Goal: Use online tool/utility: Utilize a website feature to perform a specific function

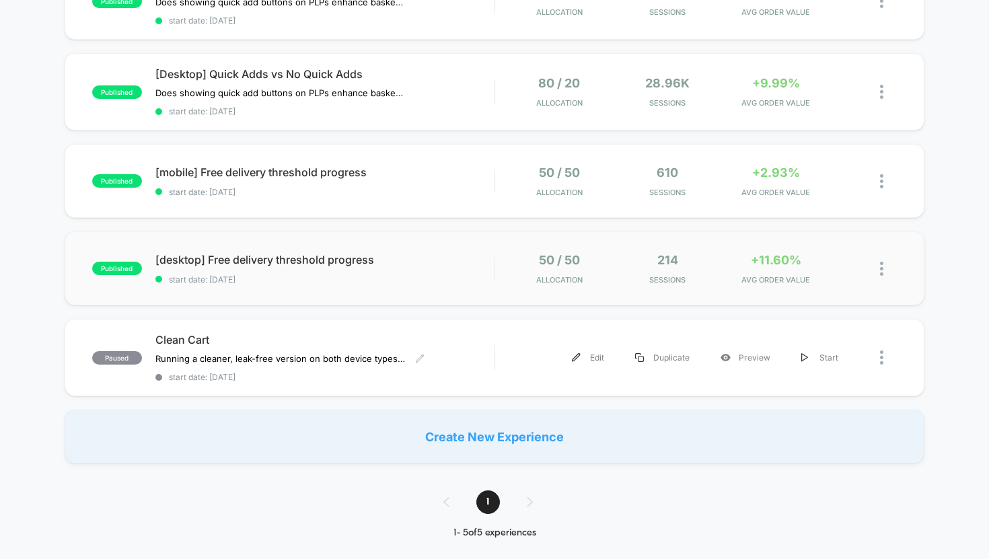
scroll to position [185, 0]
click at [484, 427] on div "Create New Experience" at bounding box center [495, 436] width 860 height 54
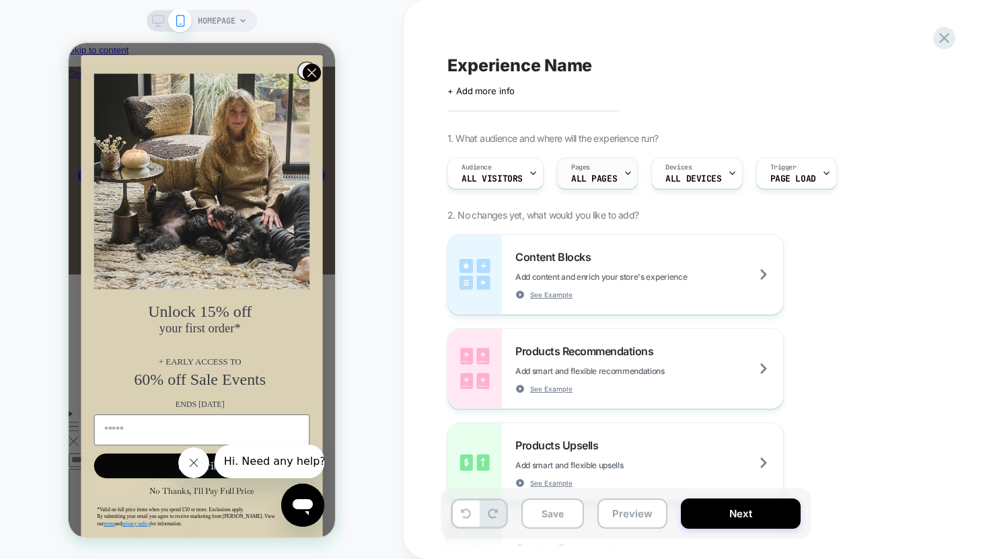
click at [623, 176] on icon at bounding box center [627, 173] width 9 height 9
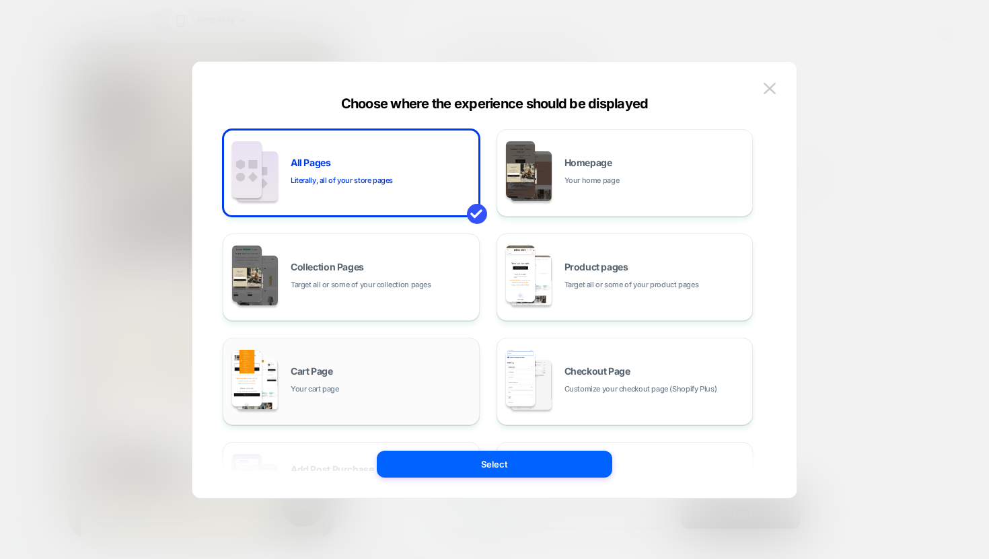
click at [401, 383] on div "Cart Page Your cart page" at bounding box center [382, 380] width 182 height 29
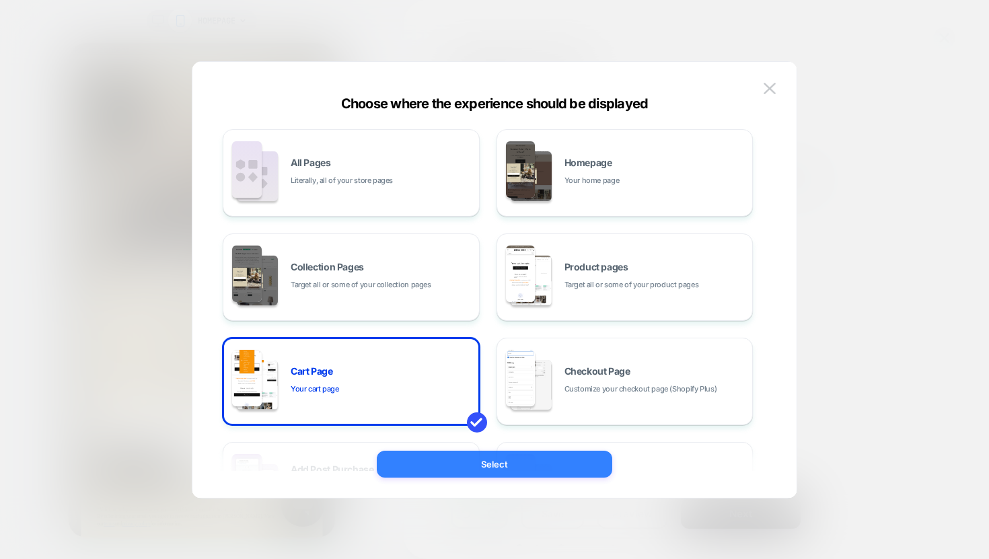
click at [467, 462] on button "Select" at bounding box center [494, 464] width 235 height 27
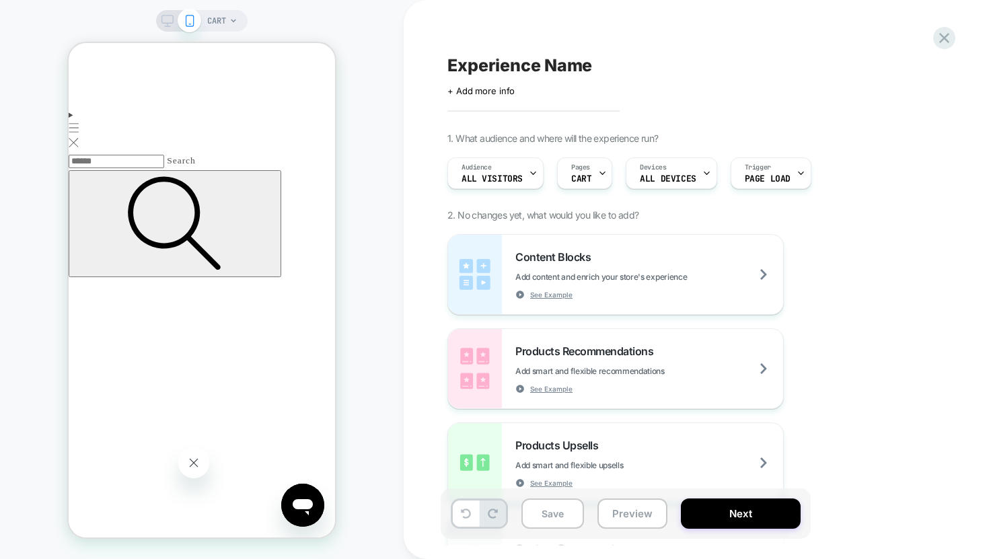
scroll to position [0, 239]
click at [482, 66] on span "Experience Name" at bounding box center [519, 65] width 145 height 20
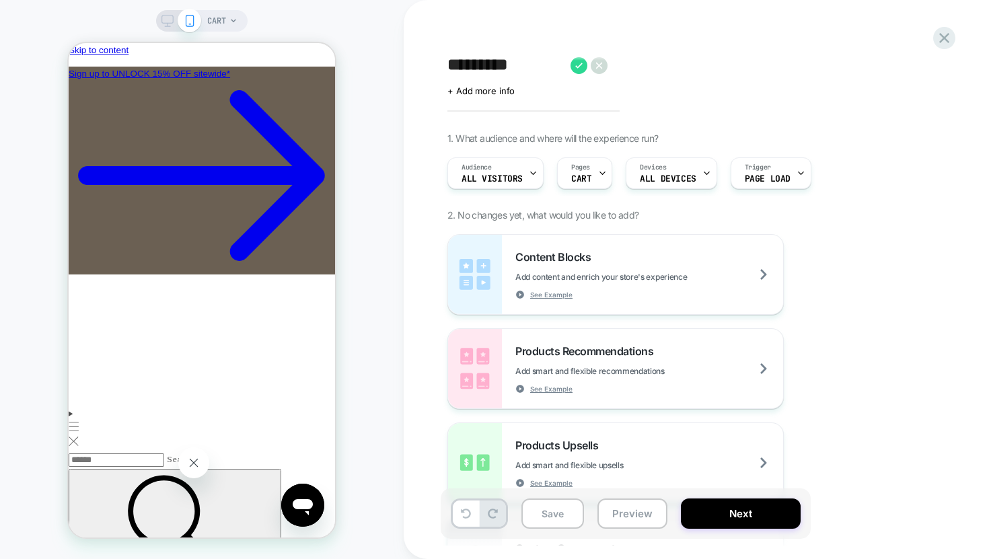
type textarea "********"
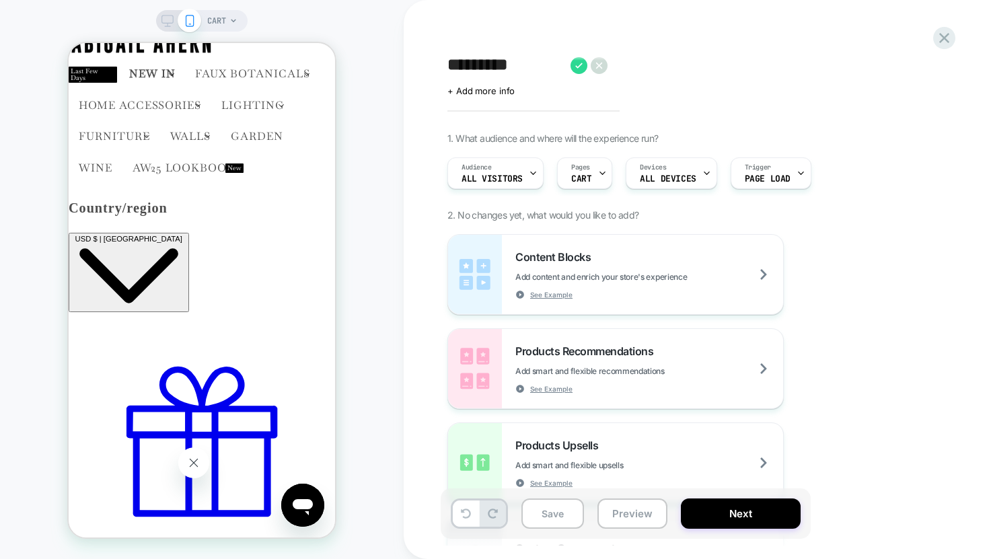
scroll to position [0, 109]
